Goal: Find specific page/section: Find specific page/section

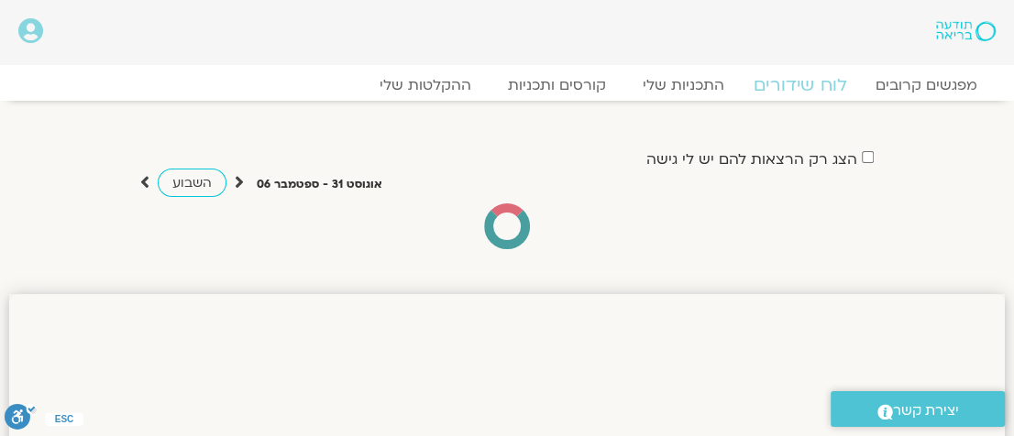
click at [800, 89] on link "לוח שידורים" at bounding box center [799, 85] width 137 height 22
click at [799, 89] on link "לוח שידורים" at bounding box center [799, 85] width 137 height 22
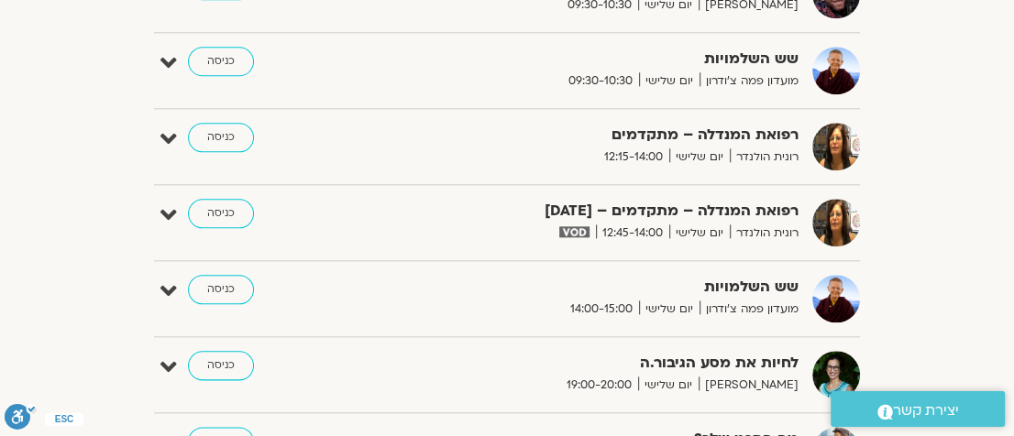
scroll to position [1283, 0]
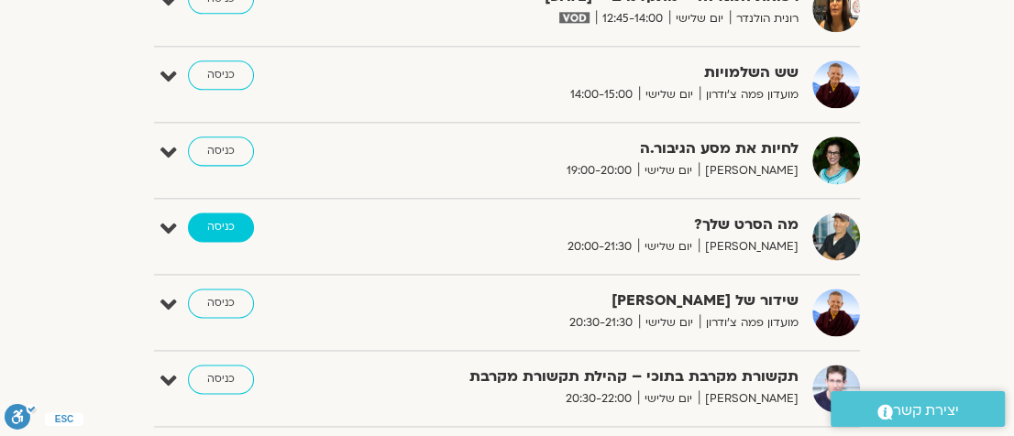
click at [233, 222] on link "כניסה" at bounding box center [221, 227] width 66 height 29
